Goal: Information Seeking & Learning: Learn about a topic

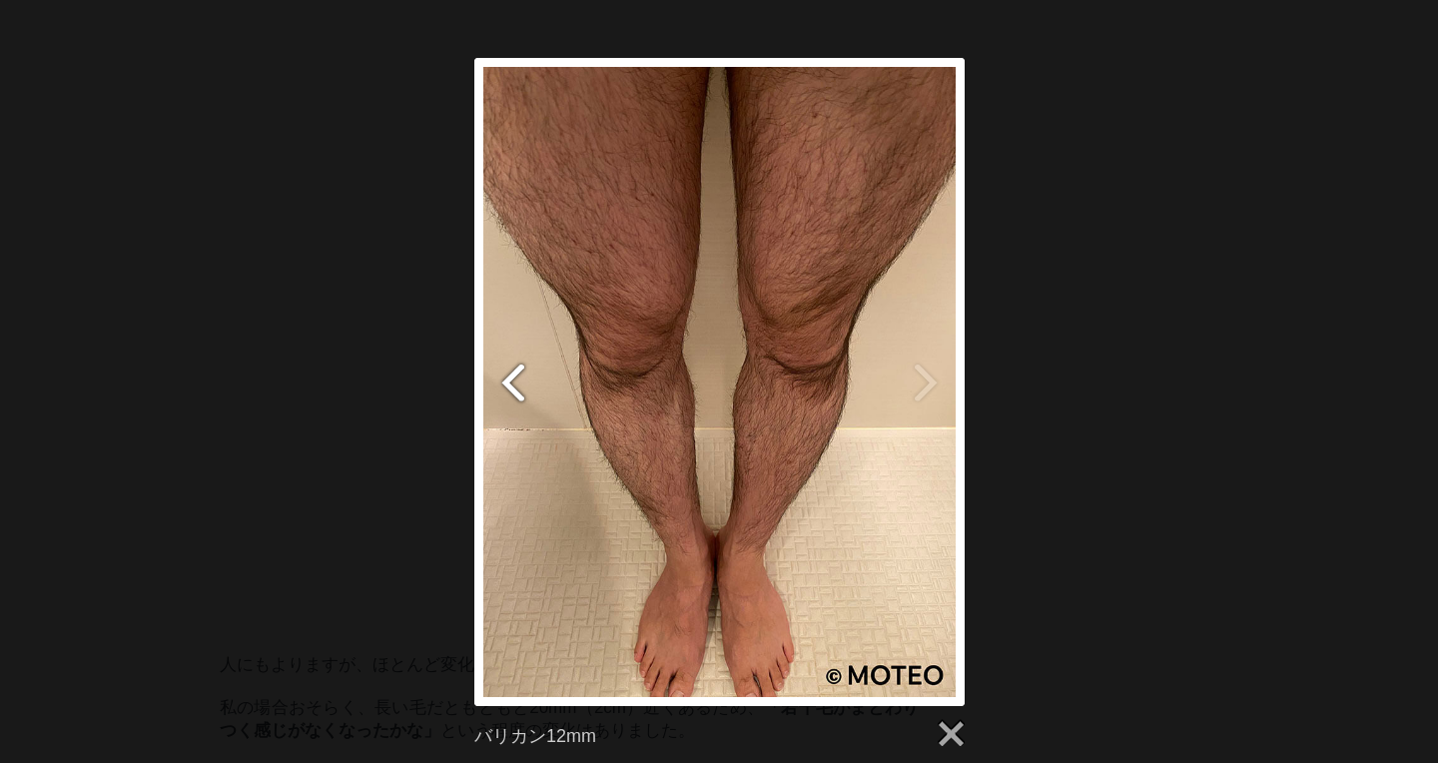
click at [506, 381] on button "previous" at bounding box center [529, 382] width 100 height 648
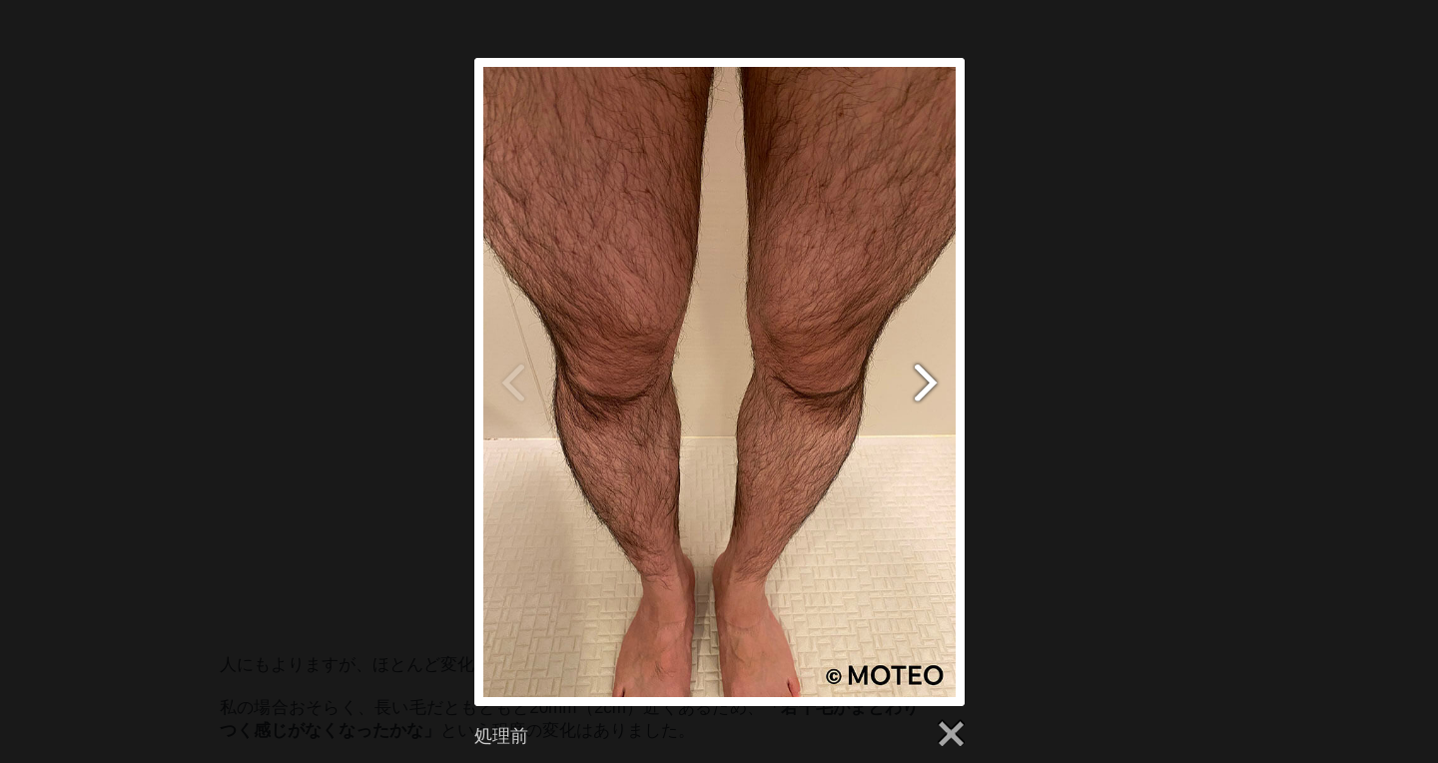
click at [932, 392] on button "next" at bounding box center [910, 382] width 100 height 648
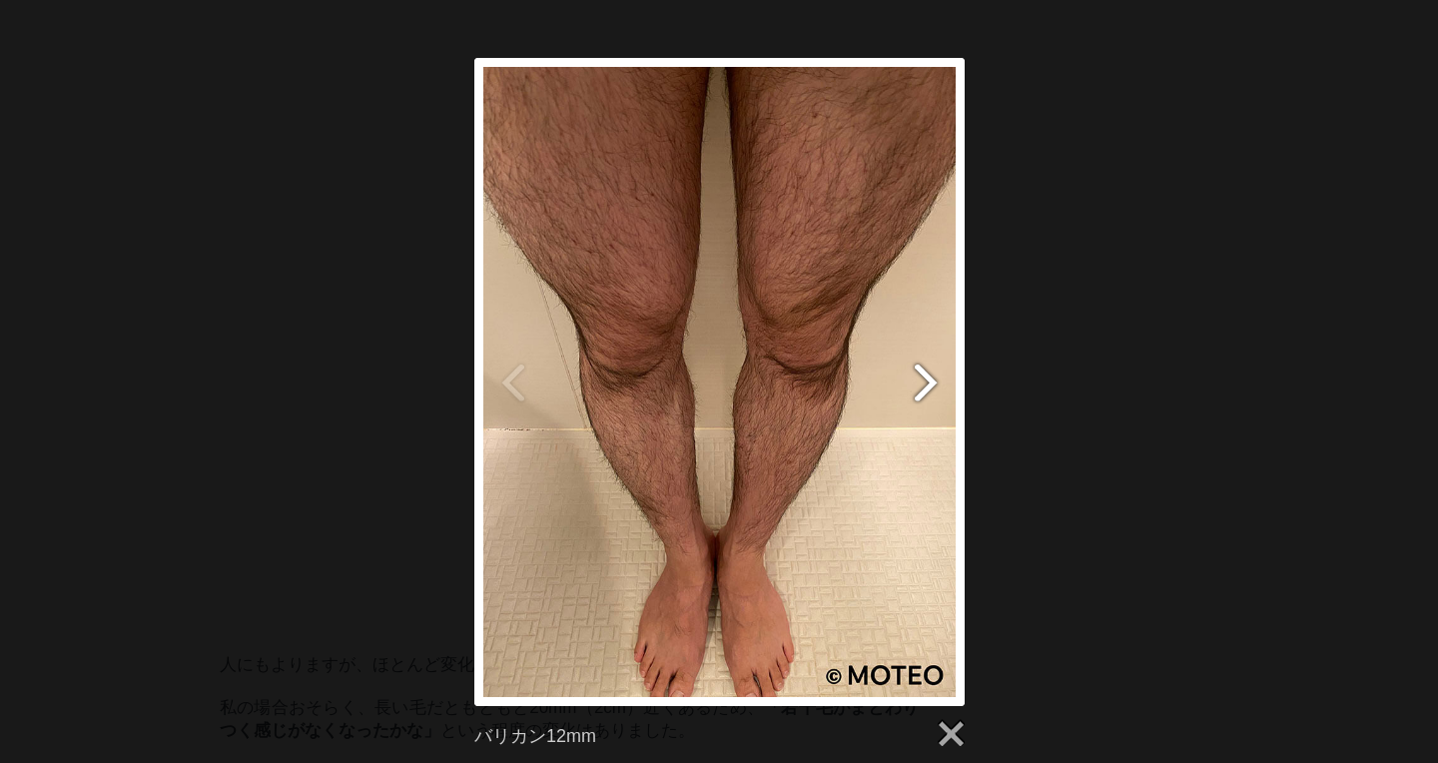
click at [932, 392] on button "next" at bounding box center [910, 382] width 100 height 648
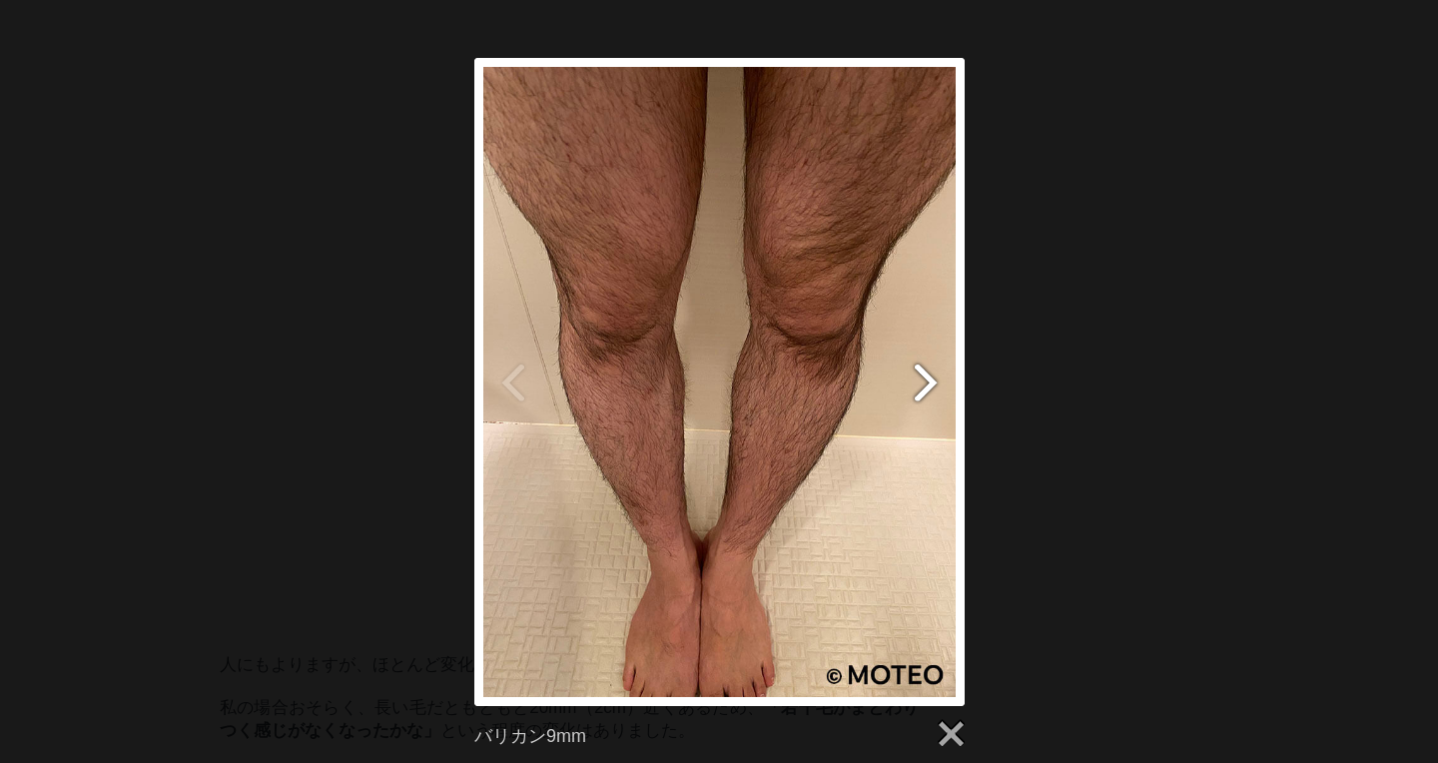
click at [932, 392] on button "next" at bounding box center [910, 382] width 100 height 648
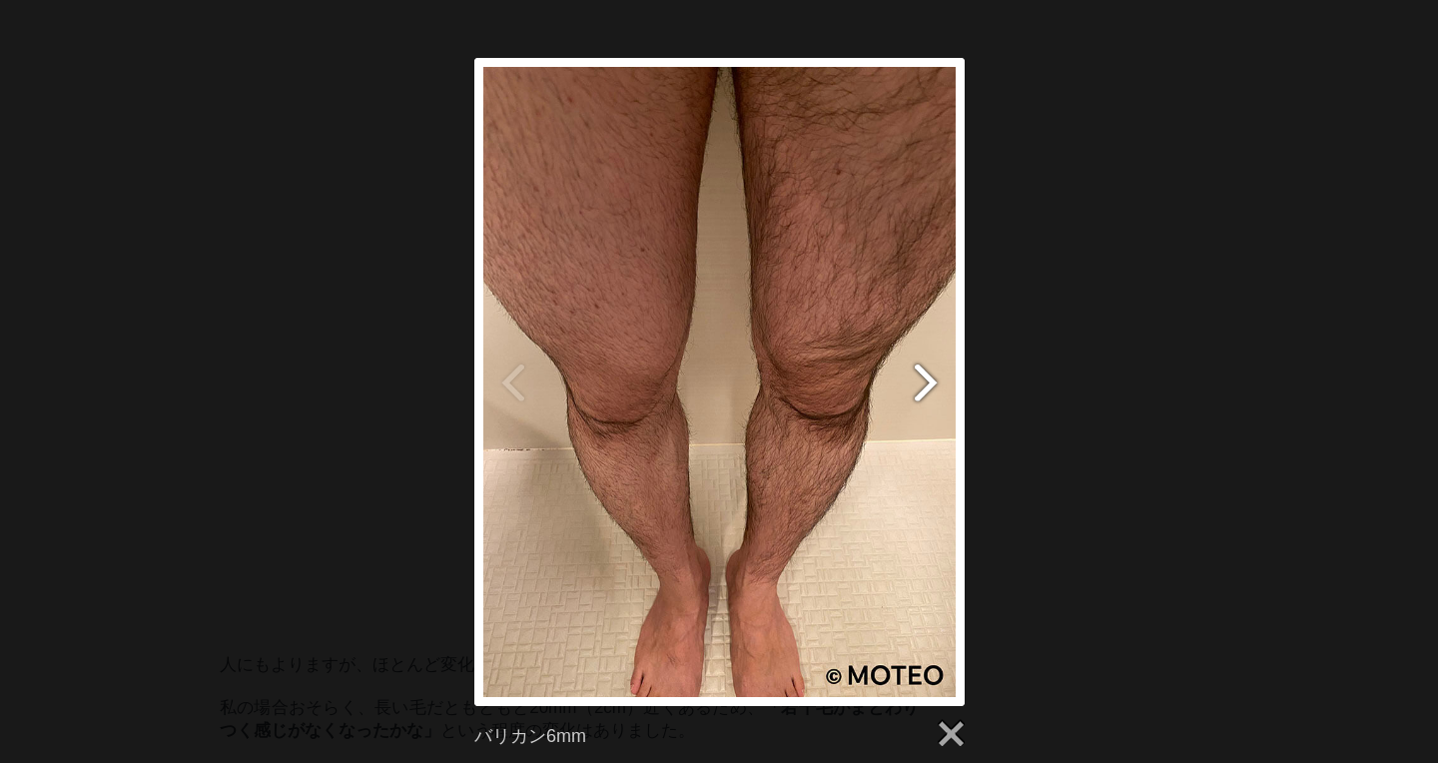
click at [932, 392] on button "next" at bounding box center [910, 382] width 100 height 648
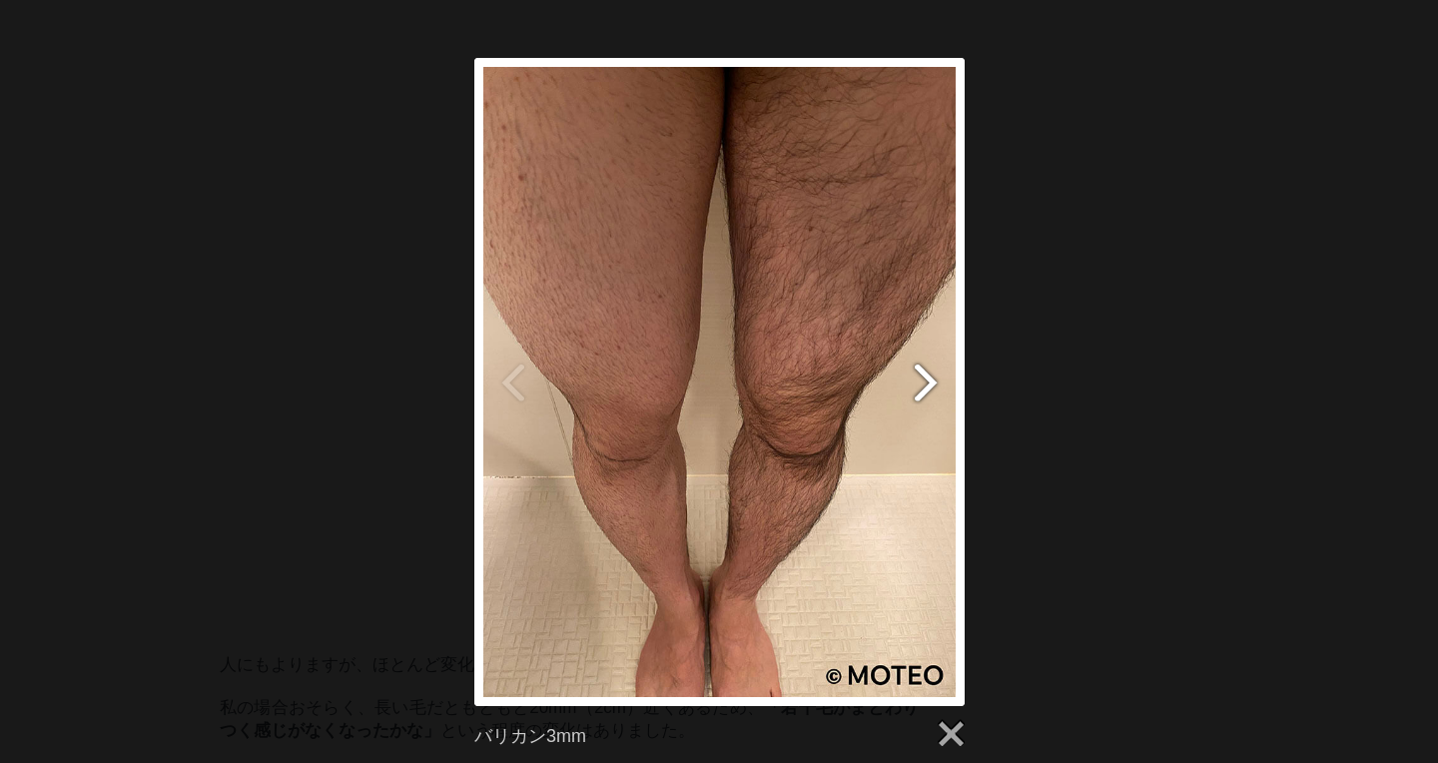
click at [925, 389] on button "next" at bounding box center [910, 382] width 100 height 648
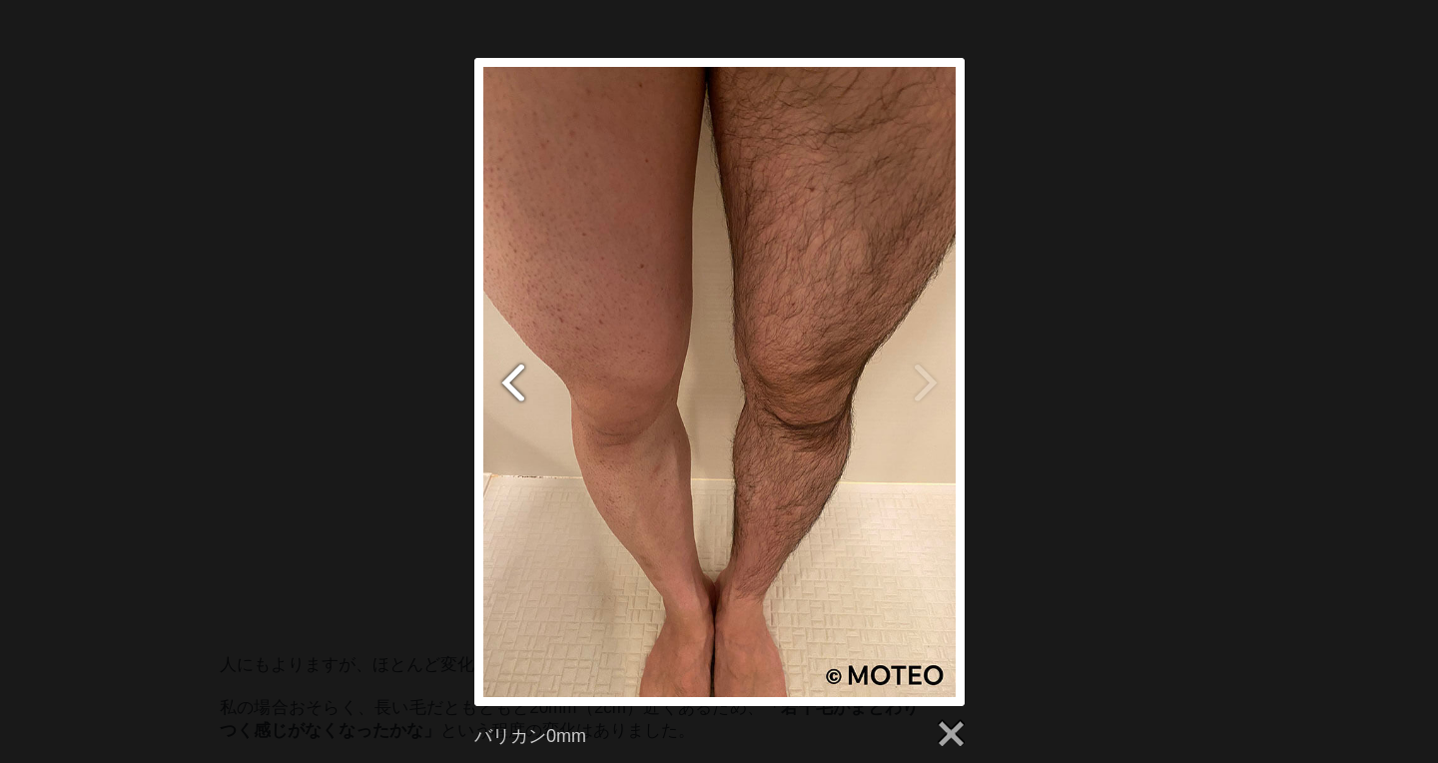
click at [513, 381] on button "previous" at bounding box center [529, 382] width 100 height 648
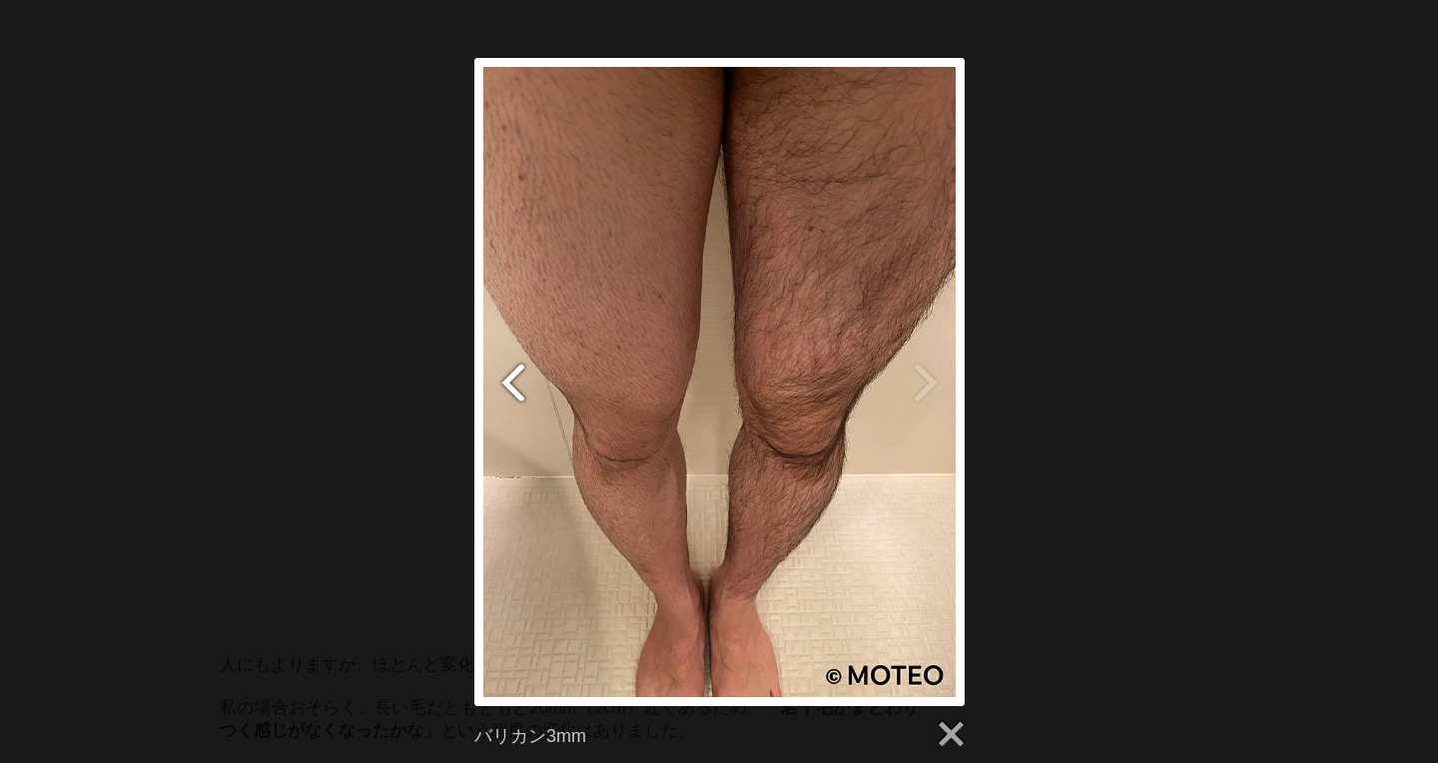
click at [513, 381] on button "previous" at bounding box center [529, 382] width 100 height 648
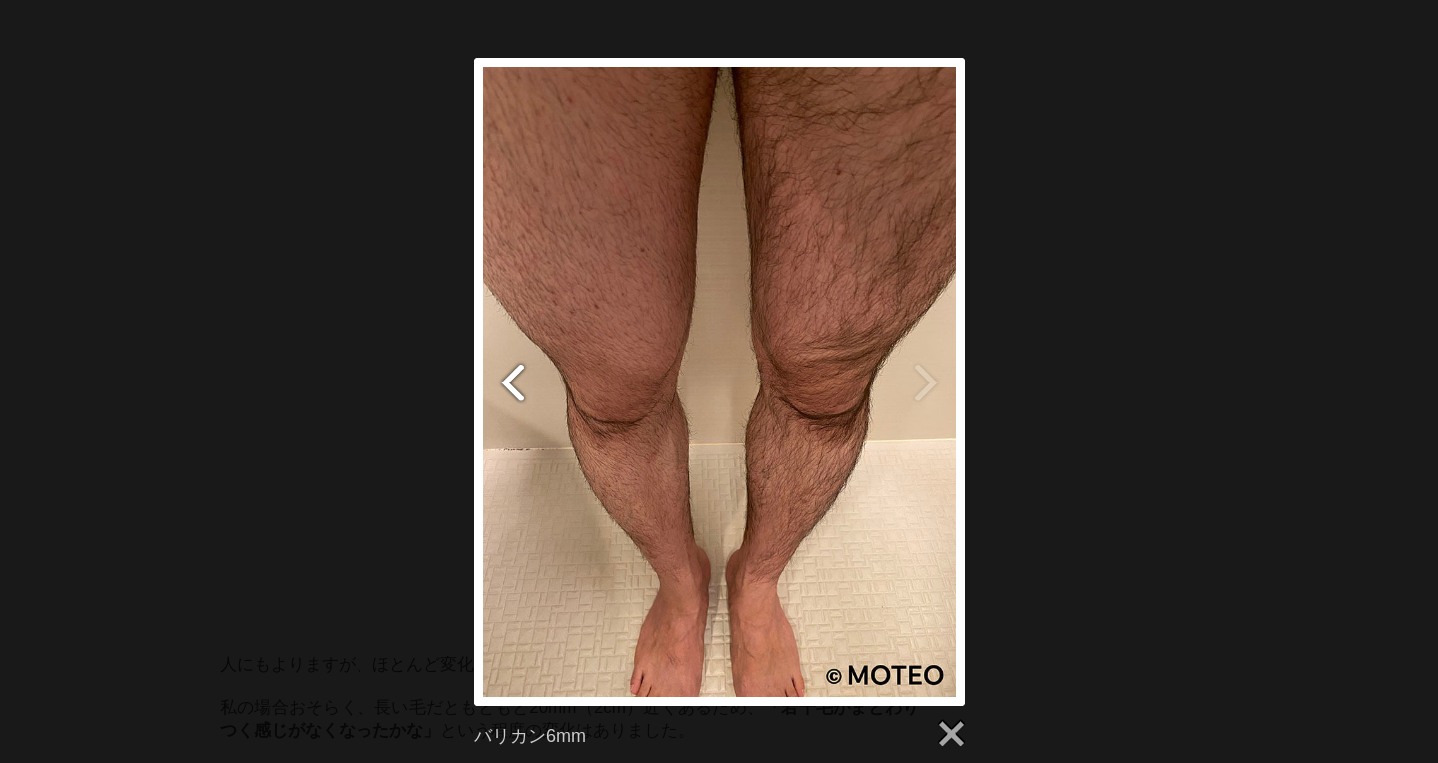
click at [513, 381] on button "previous" at bounding box center [529, 382] width 100 height 648
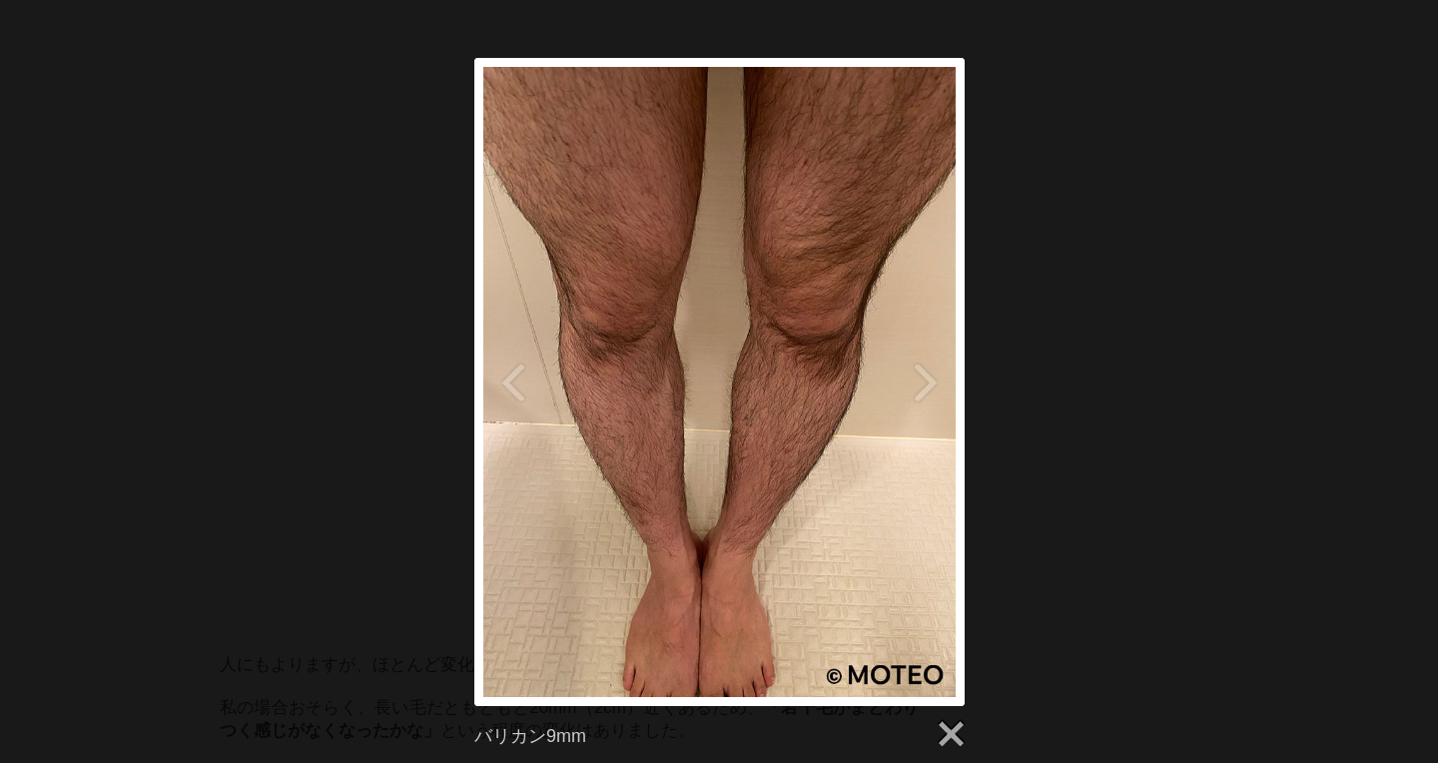
click at [951, 720] on button "close" at bounding box center [951, 732] width 27 height 27
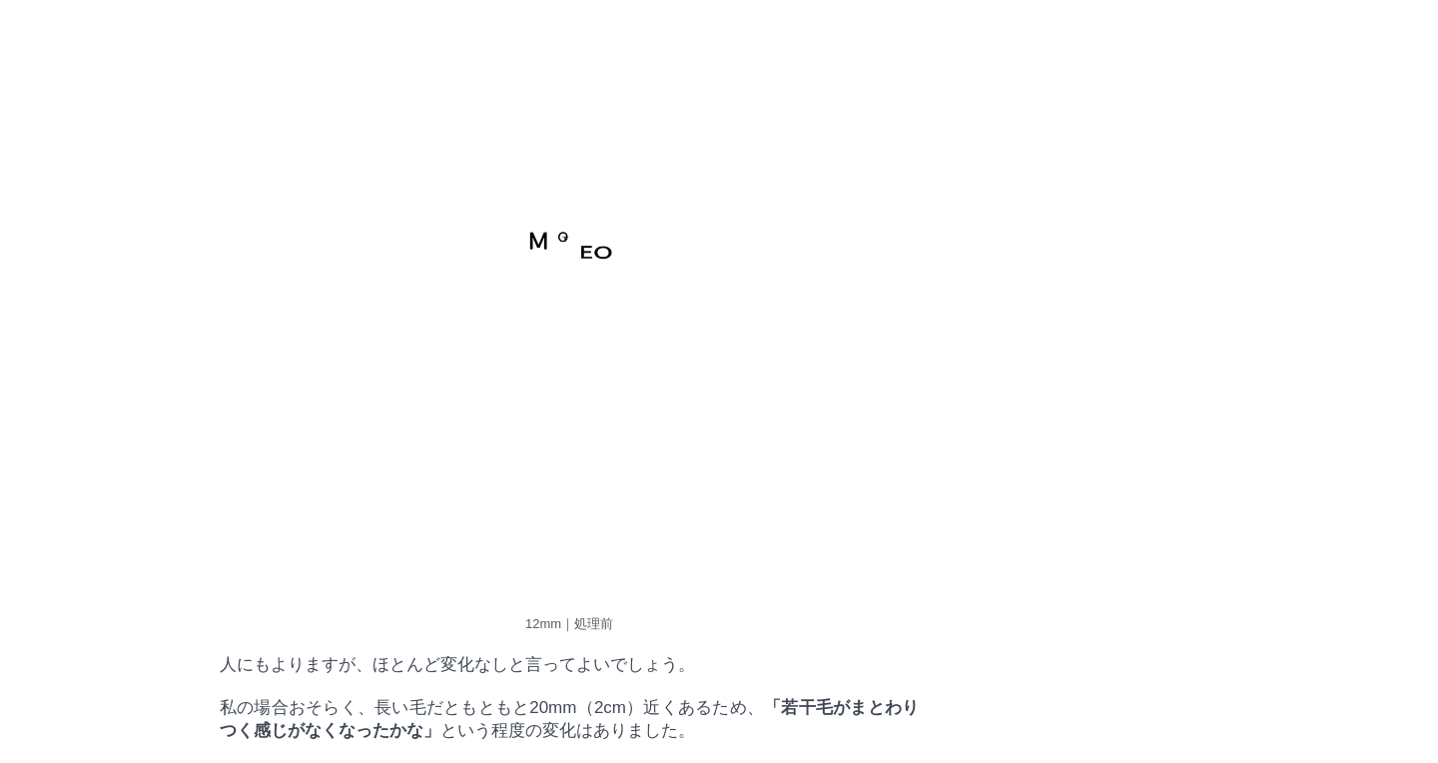
scroll to position [94075, 99638]
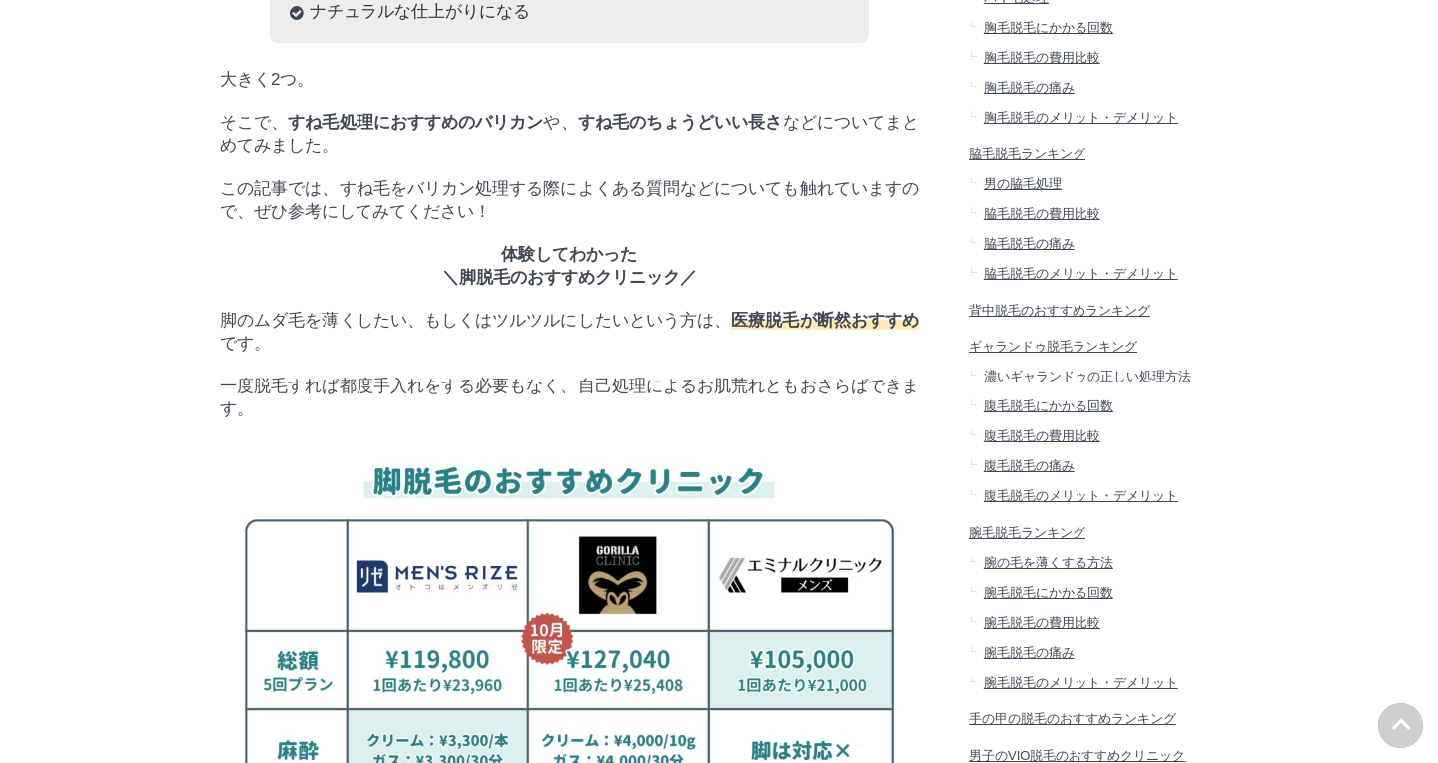
click at [1009, 191] on span "男の脇毛処理" at bounding box center [1023, 183] width 78 height 15
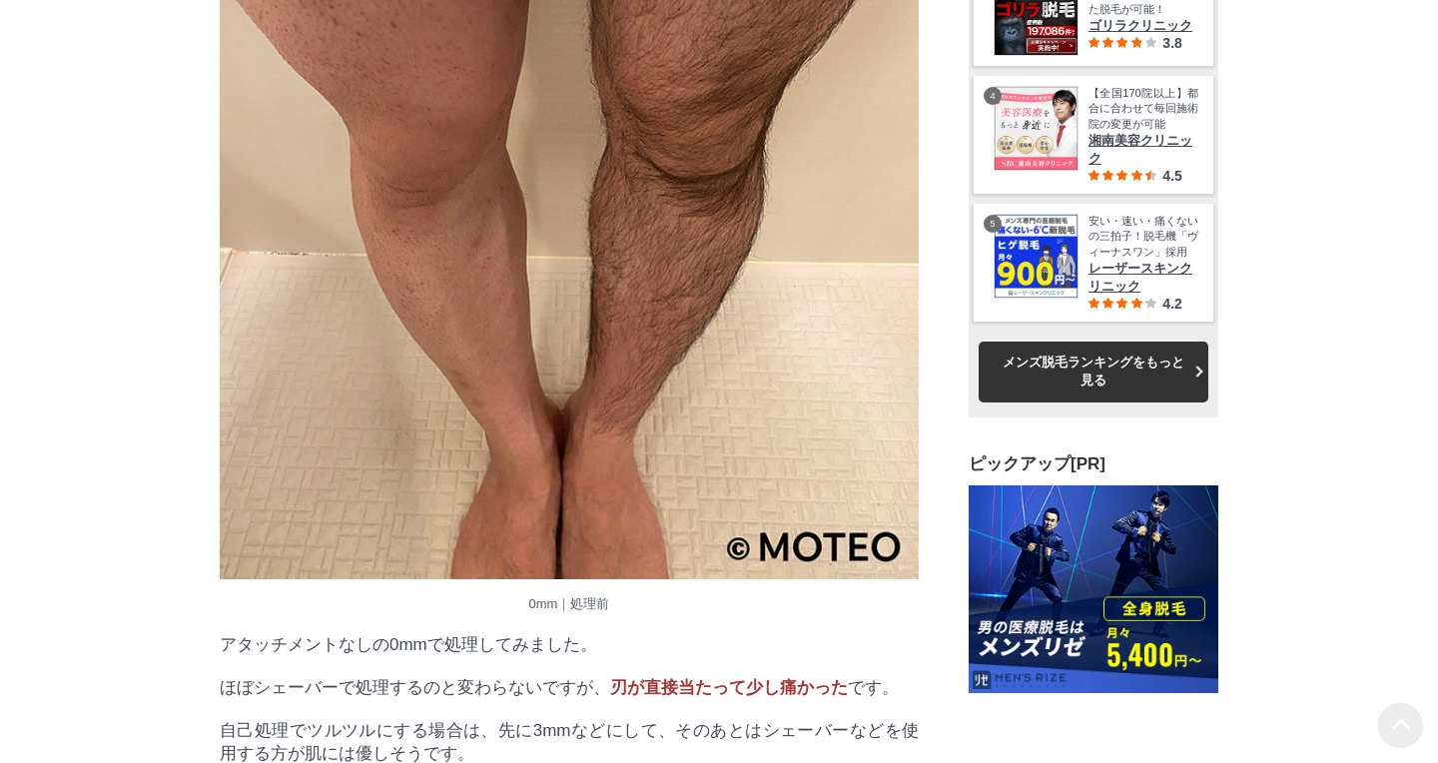
scroll to position [20367, 0]
